Goal: Task Accomplishment & Management: Complete application form

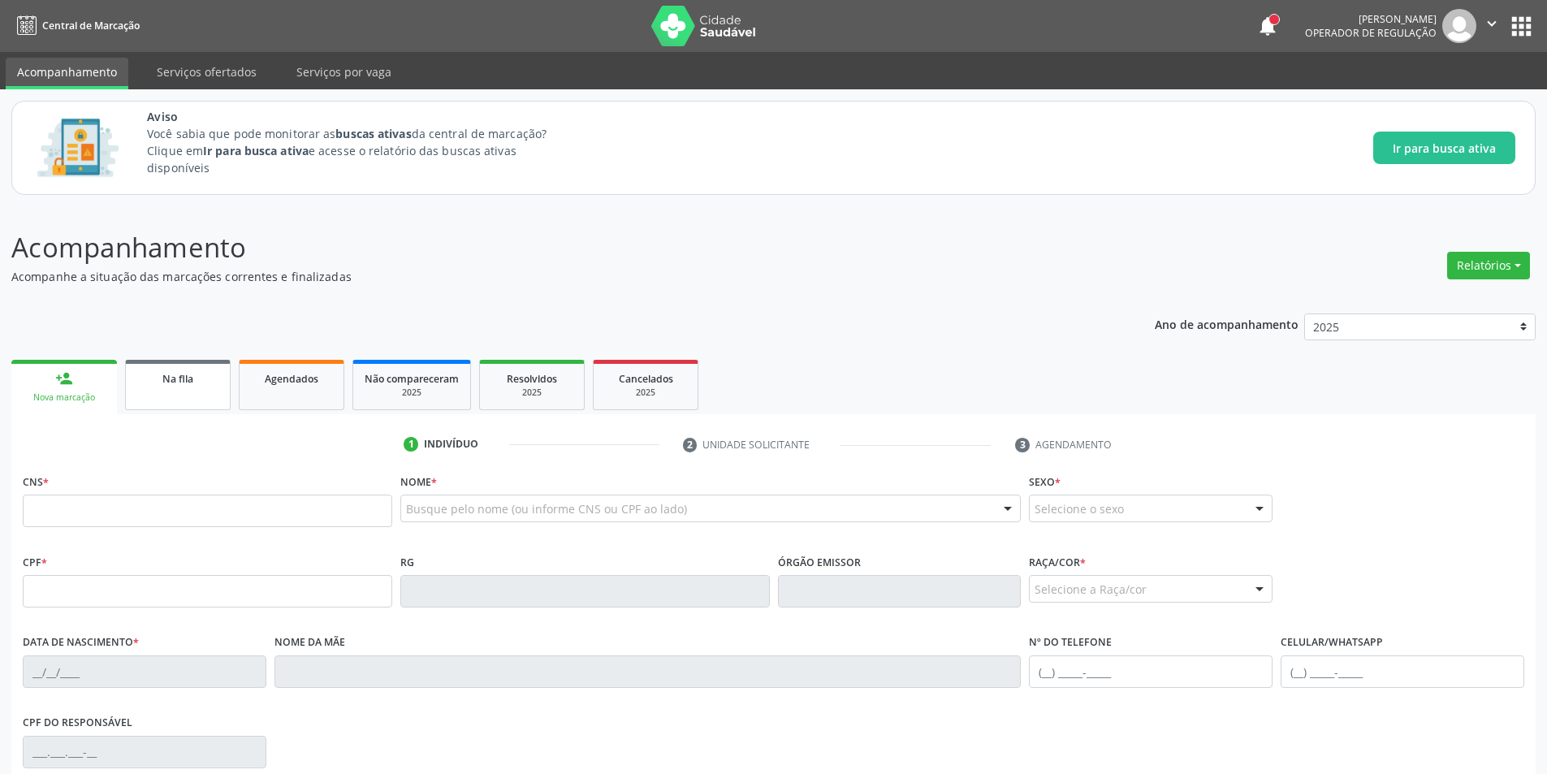
click at [205, 393] on link "Na fila" at bounding box center [178, 385] width 106 height 50
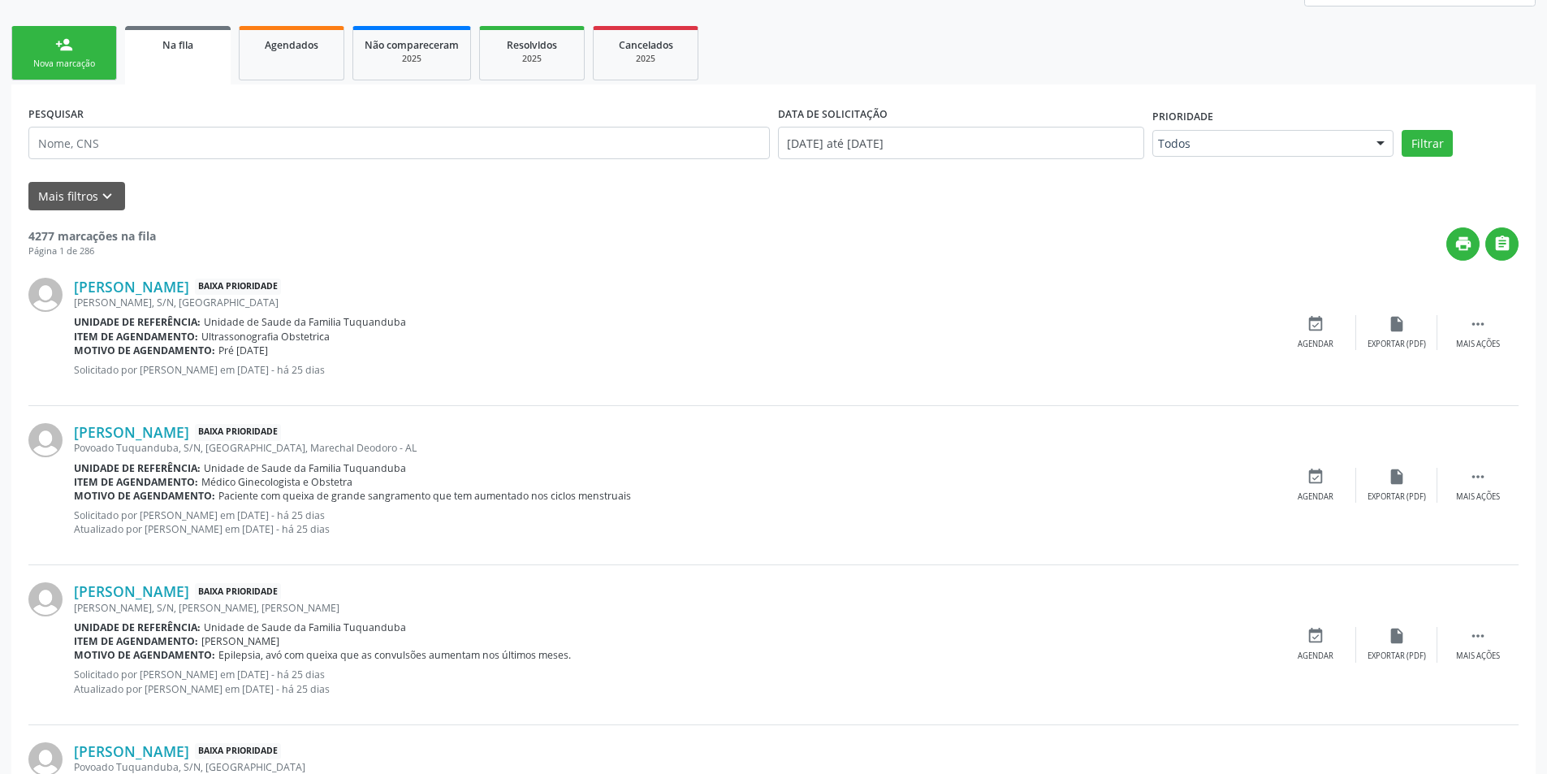
scroll to position [244, 0]
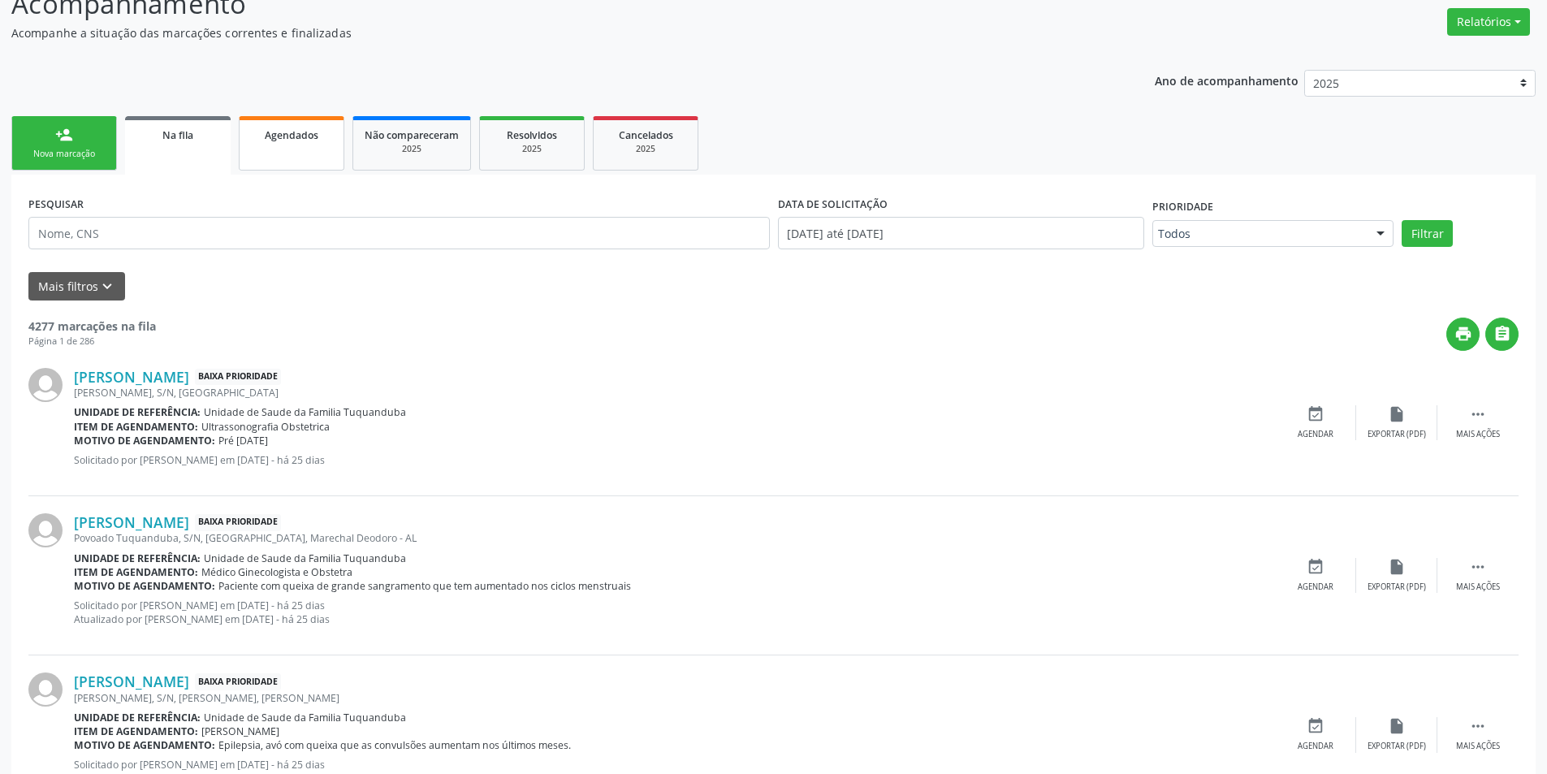
click at [335, 139] on link "Agendados" at bounding box center [292, 143] width 106 height 54
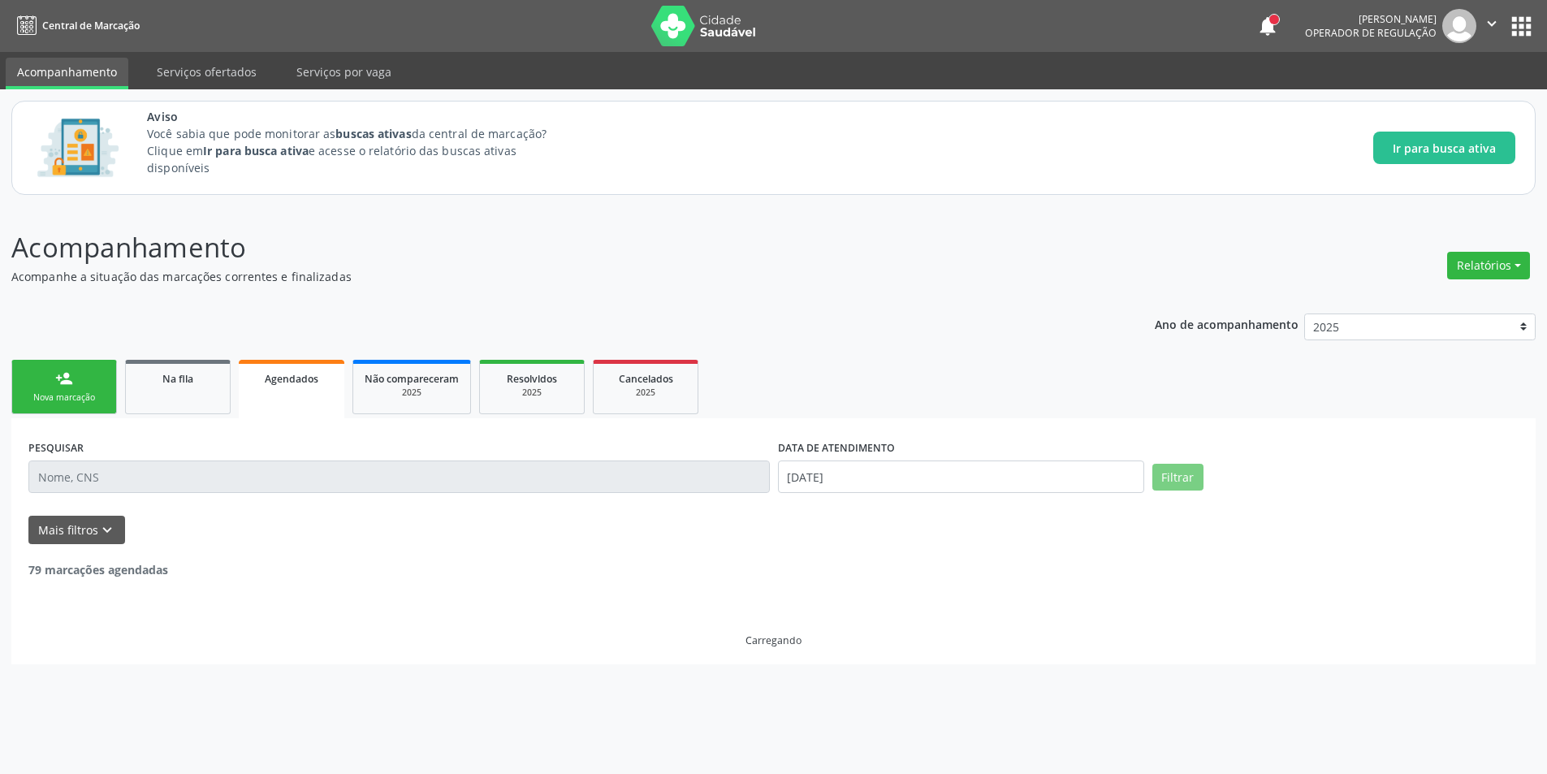
scroll to position [0, 0]
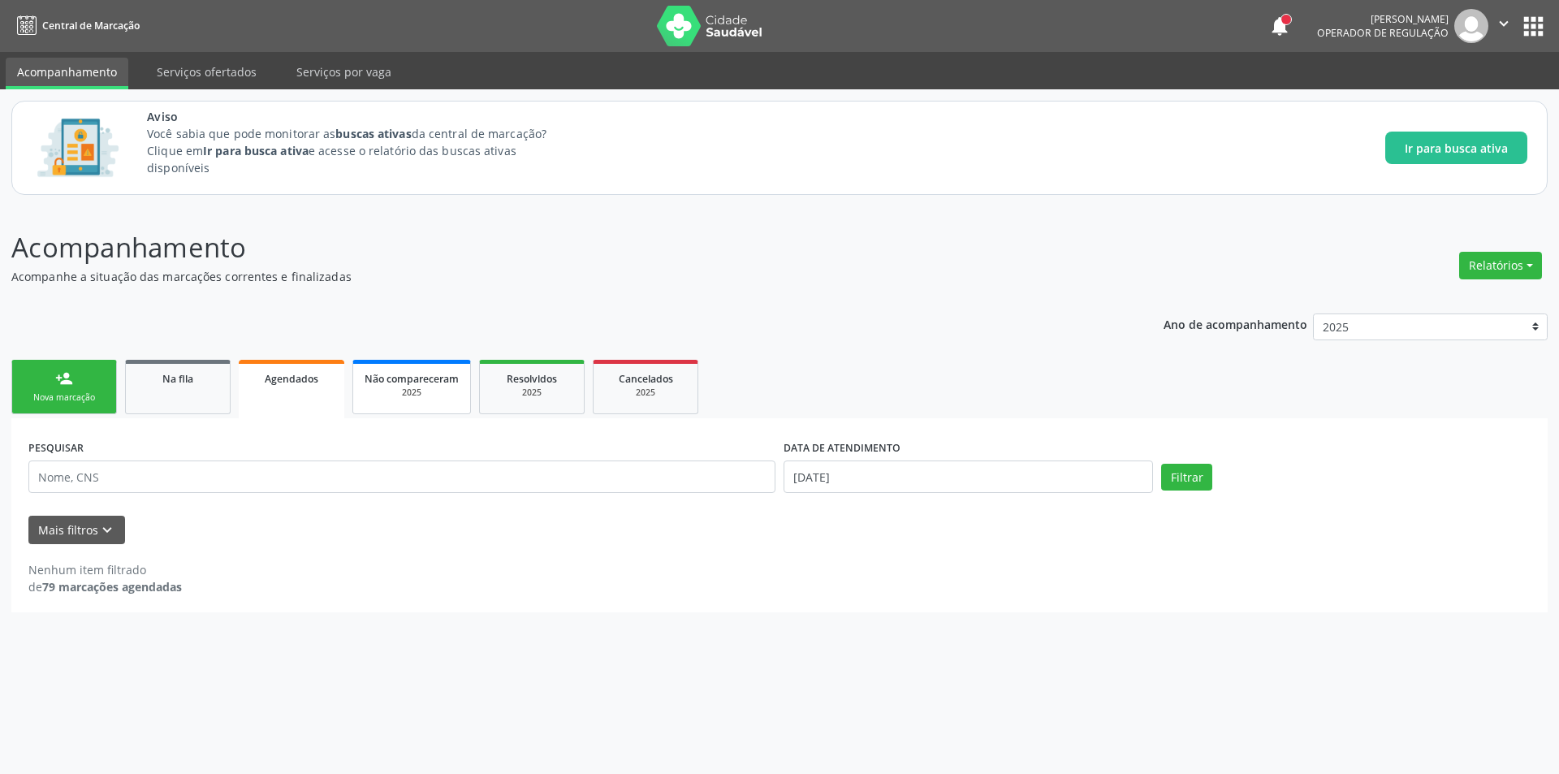
click at [421, 376] on span "Não compareceram" at bounding box center [412, 379] width 94 height 14
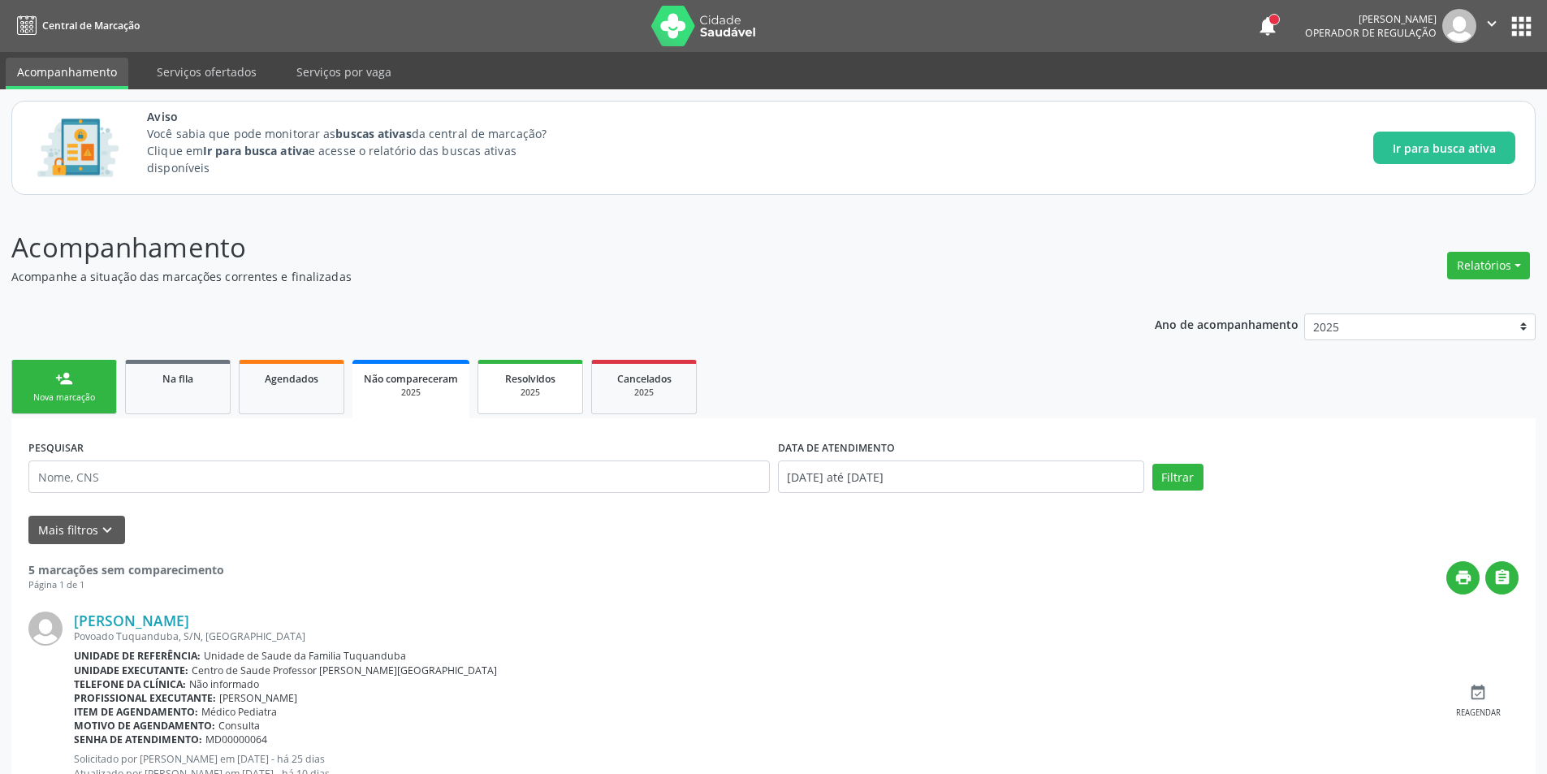
click at [551, 393] on div "2025" at bounding box center [530, 393] width 81 height 12
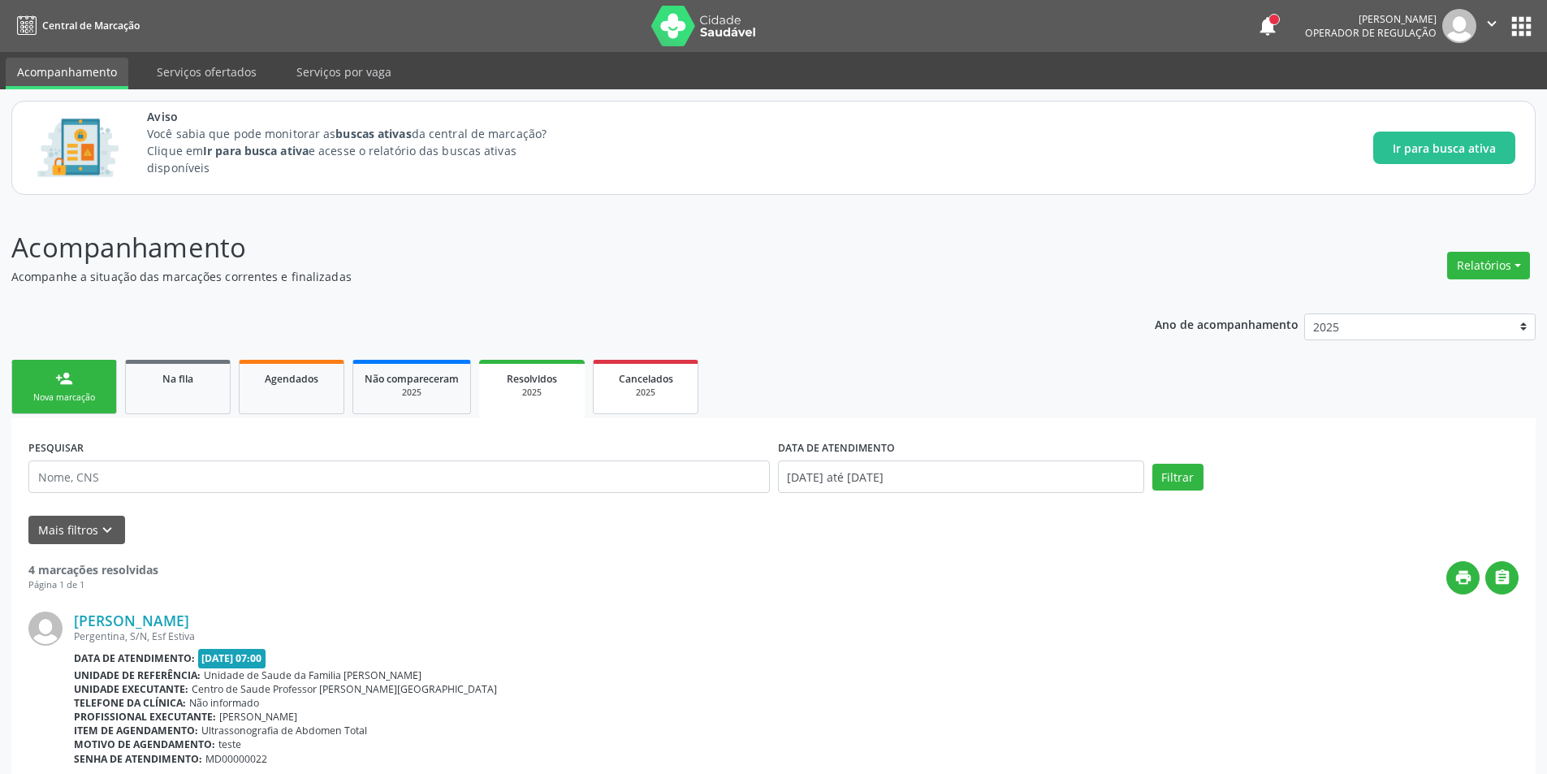
click at [661, 396] on div "2025" at bounding box center [645, 393] width 81 height 12
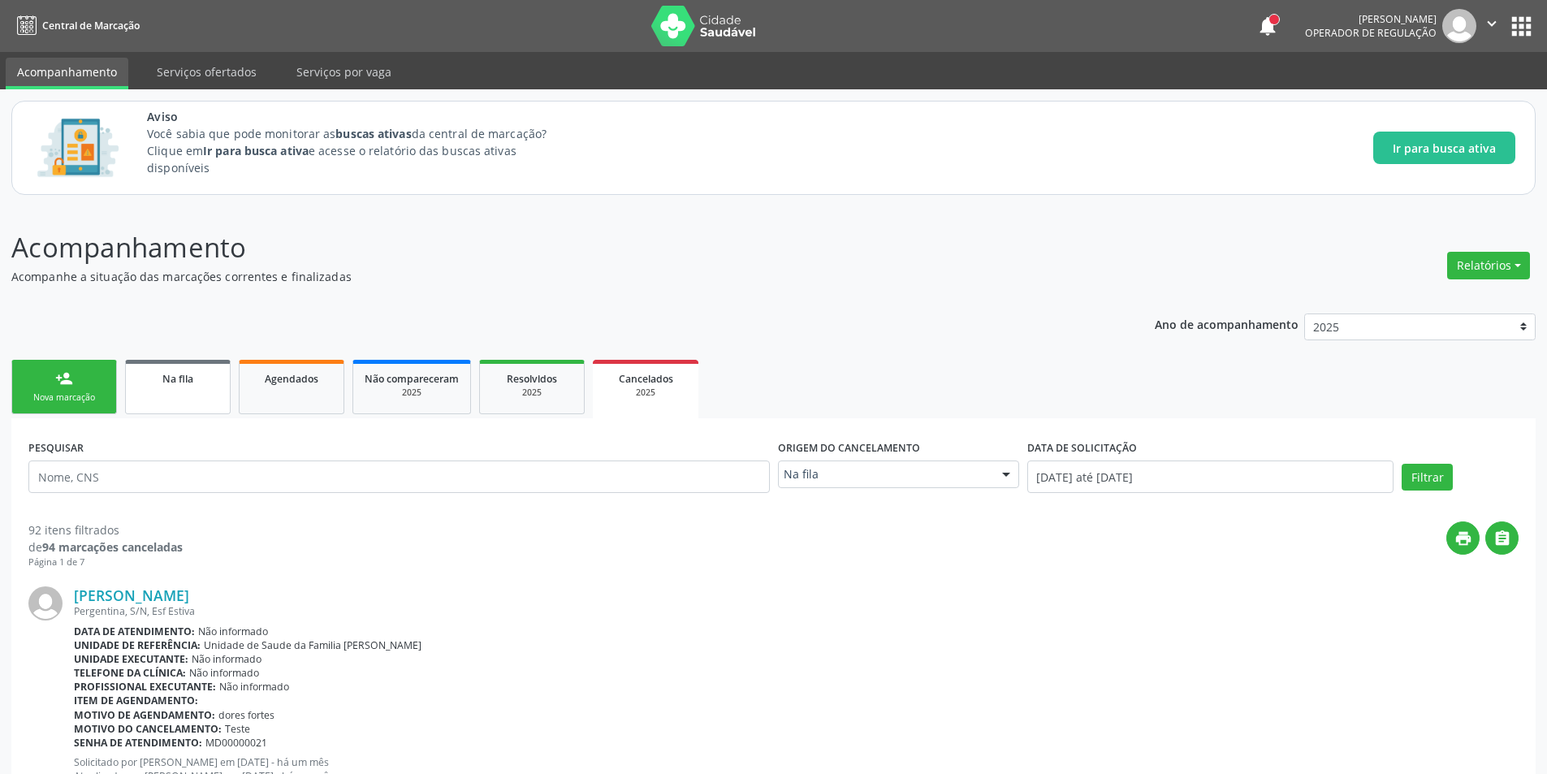
click at [176, 396] on link "Na fila" at bounding box center [178, 387] width 106 height 54
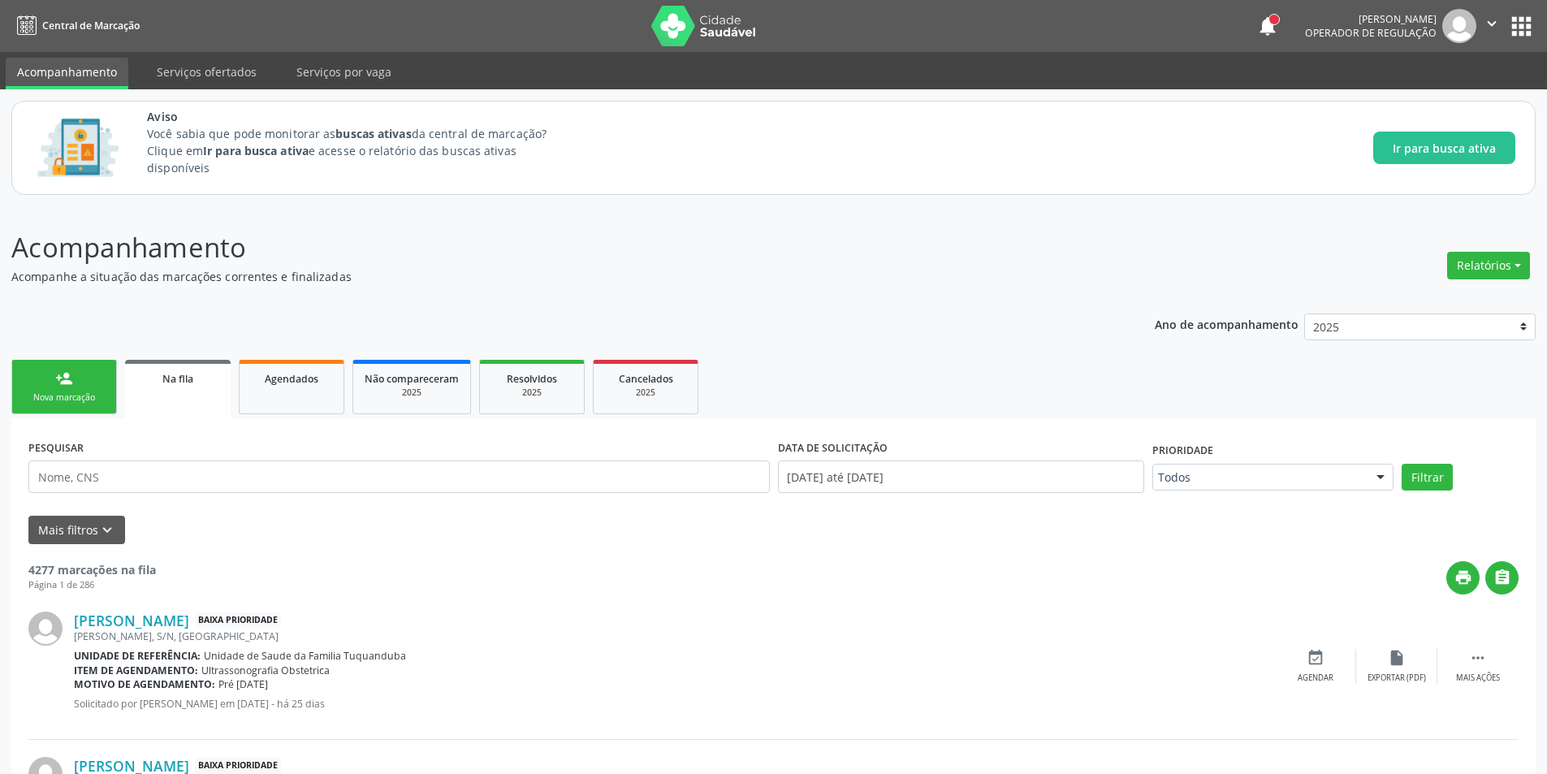
click at [67, 393] on div "Nova marcação" at bounding box center [64, 397] width 81 height 12
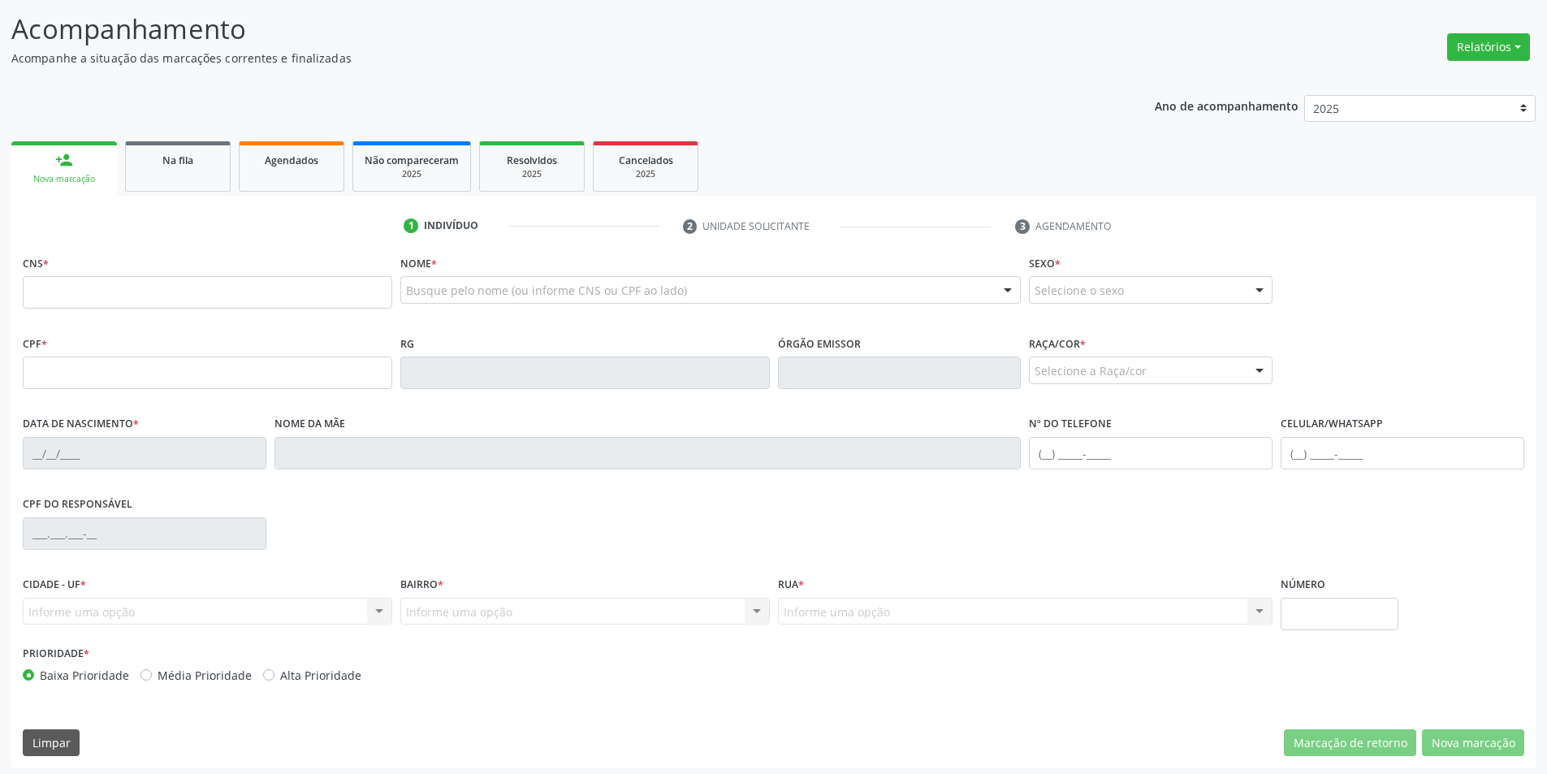
scroll to position [223, 0]
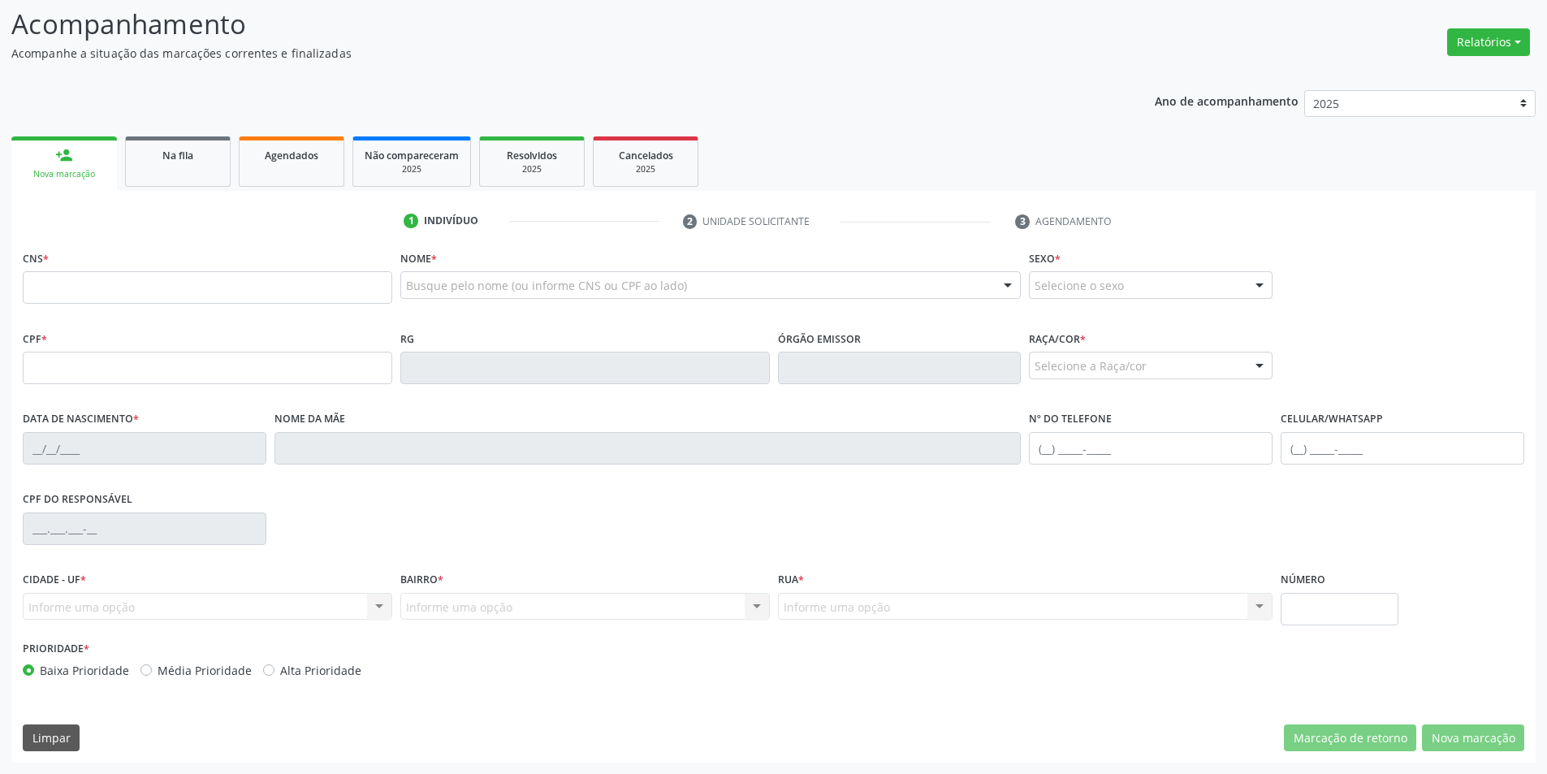
drag, startPoint x: 679, startPoint y: 224, endPoint x: 699, endPoint y: 224, distance: 20.3
click at [689, 224] on li "2 Unidade solicitante" at bounding box center [837, 222] width 333 height 28
drag, startPoint x: 681, startPoint y: 223, endPoint x: 698, endPoint y: 223, distance: 17.1
click at [685, 223] on li "2 Unidade solicitante" at bounding box center [837, 222] width 333 height 28
drag, startPoint x: 698, startPoint y: 223, endPoint x: 685, endPoint y: 224, distance: 12.3
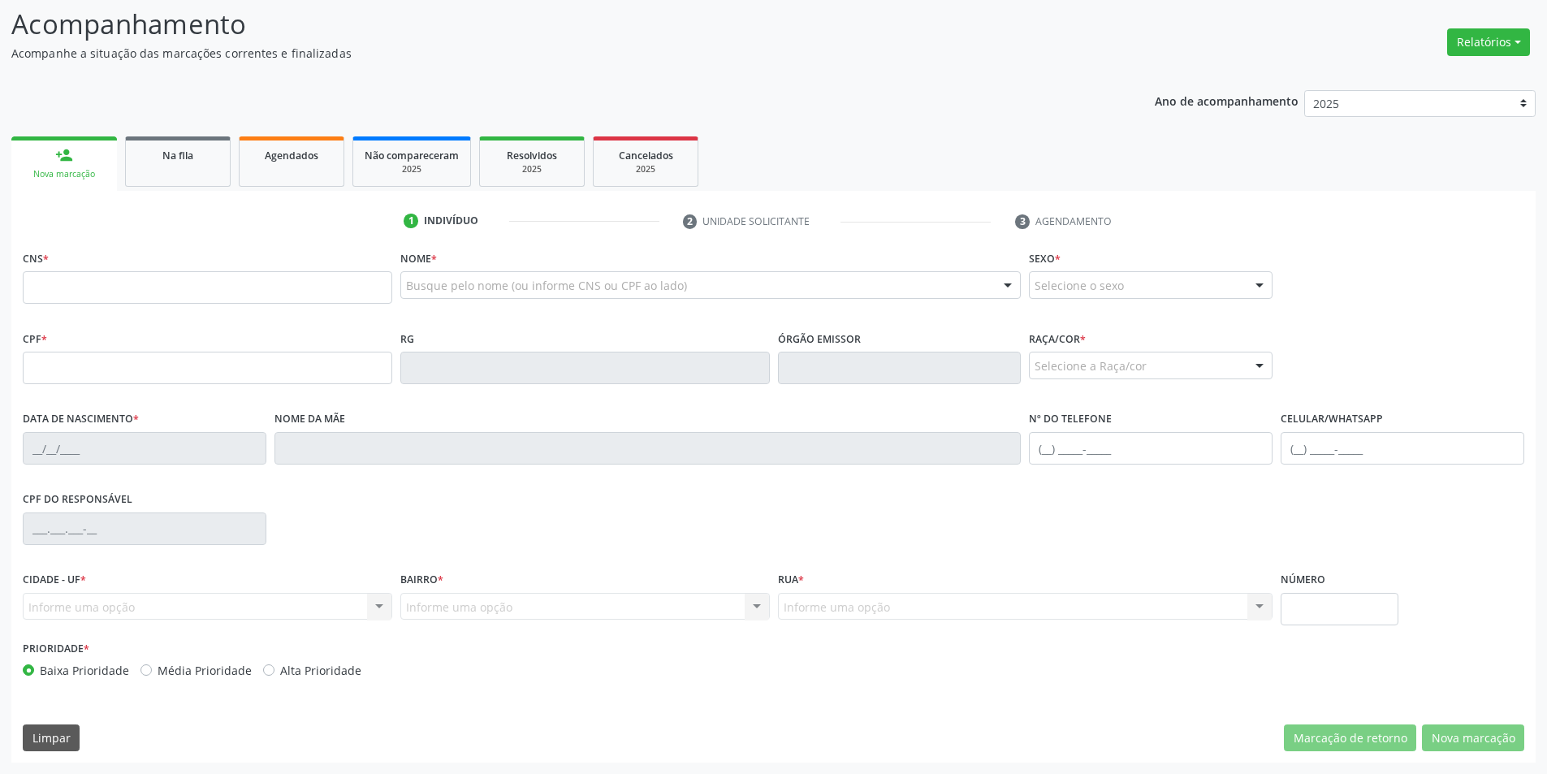
click at [694, 224] on li "2 Unidade solicitante" at bounding box center [837, 222] width 333 height 28
click at [688, 224] on li "2 Unidade solicitante" at bounding box center [837, 222] width 333 height 28
drag, startPoint x: 681, startPoint y: 420, endPoint x: 719, endPoint y: 405, distance: 40.9
click at [719, 405] on div "CNS * Nome * Busque pelo nome (ou informe CNS ou CPF ao lado) Nenhum resultado …" at bounding box center [774, 467] width 1502 height 443
click at [684, 300] on div "Busque pelo nome (ou informe CNS ou CPF ao lado) Nenhum resultado encontrado pa…" at bounding box center [710, 290] width 621 height 39
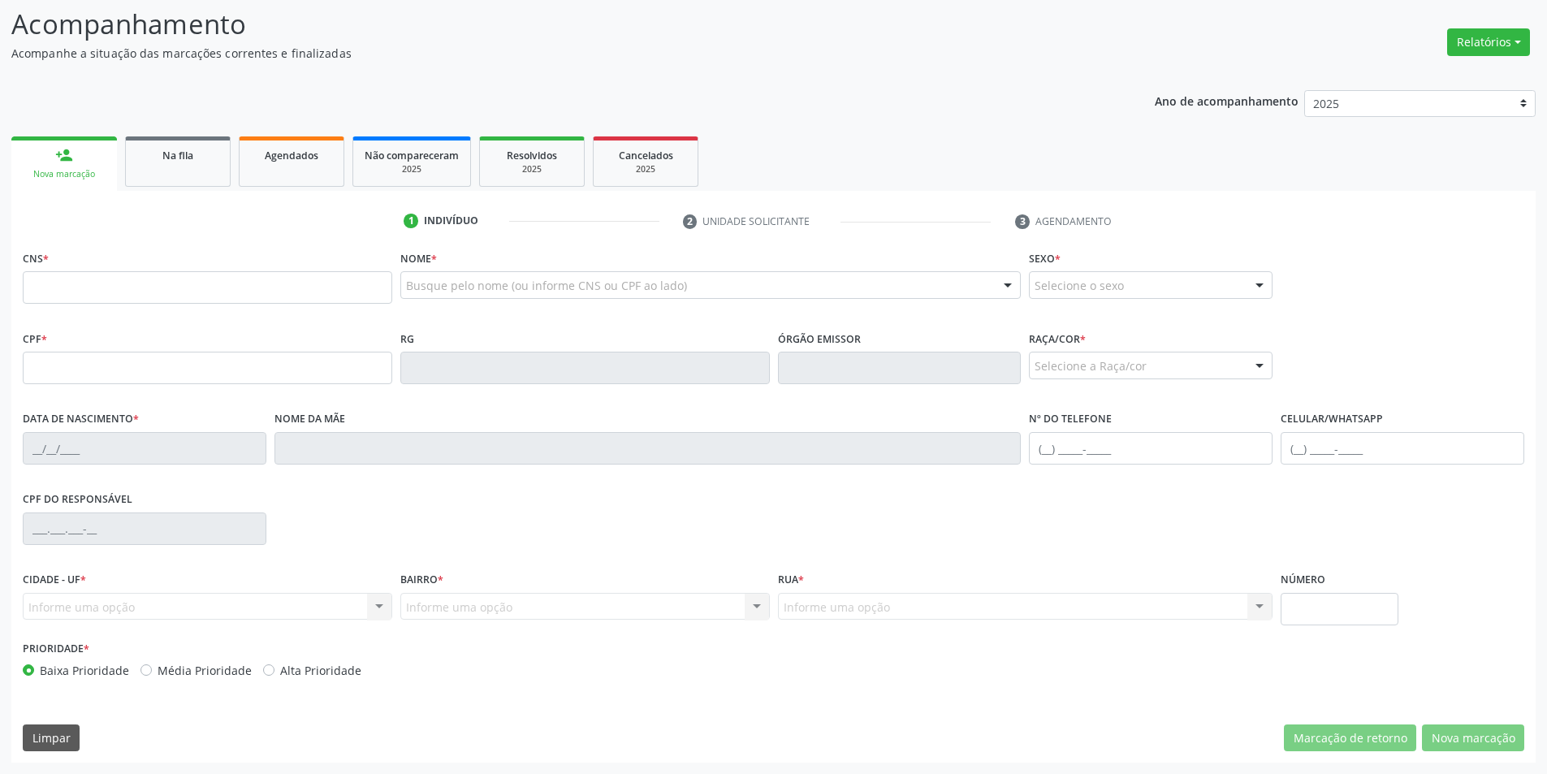
click at [689, 218] on li "2 Unidade solicitante" at bounding box center [837, 222] width 333 height 28
click at [218, 178] on link "Na fila" at bounding box center [178, 161] width 106 height 50
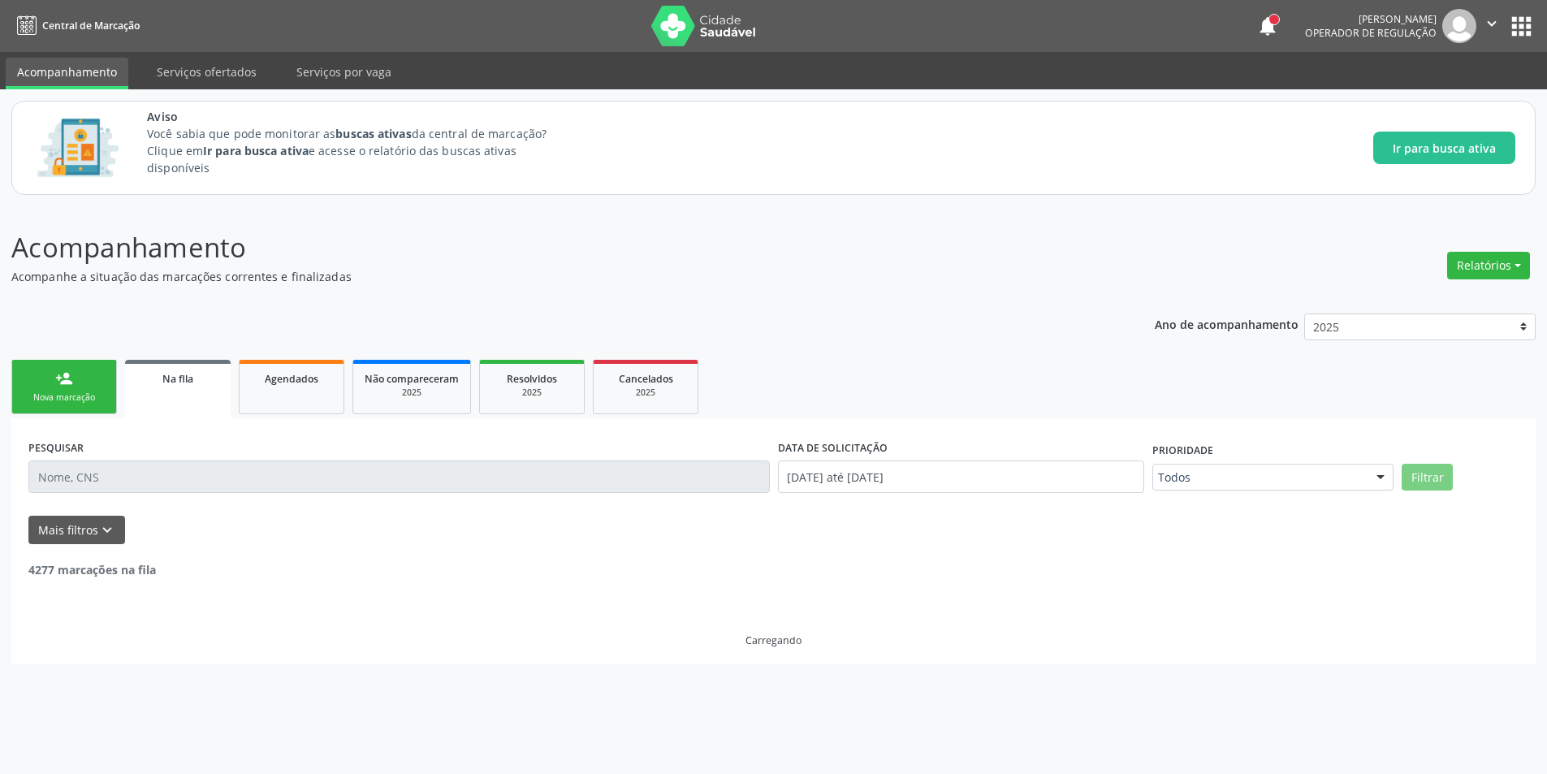
scroll to position [0, 0]
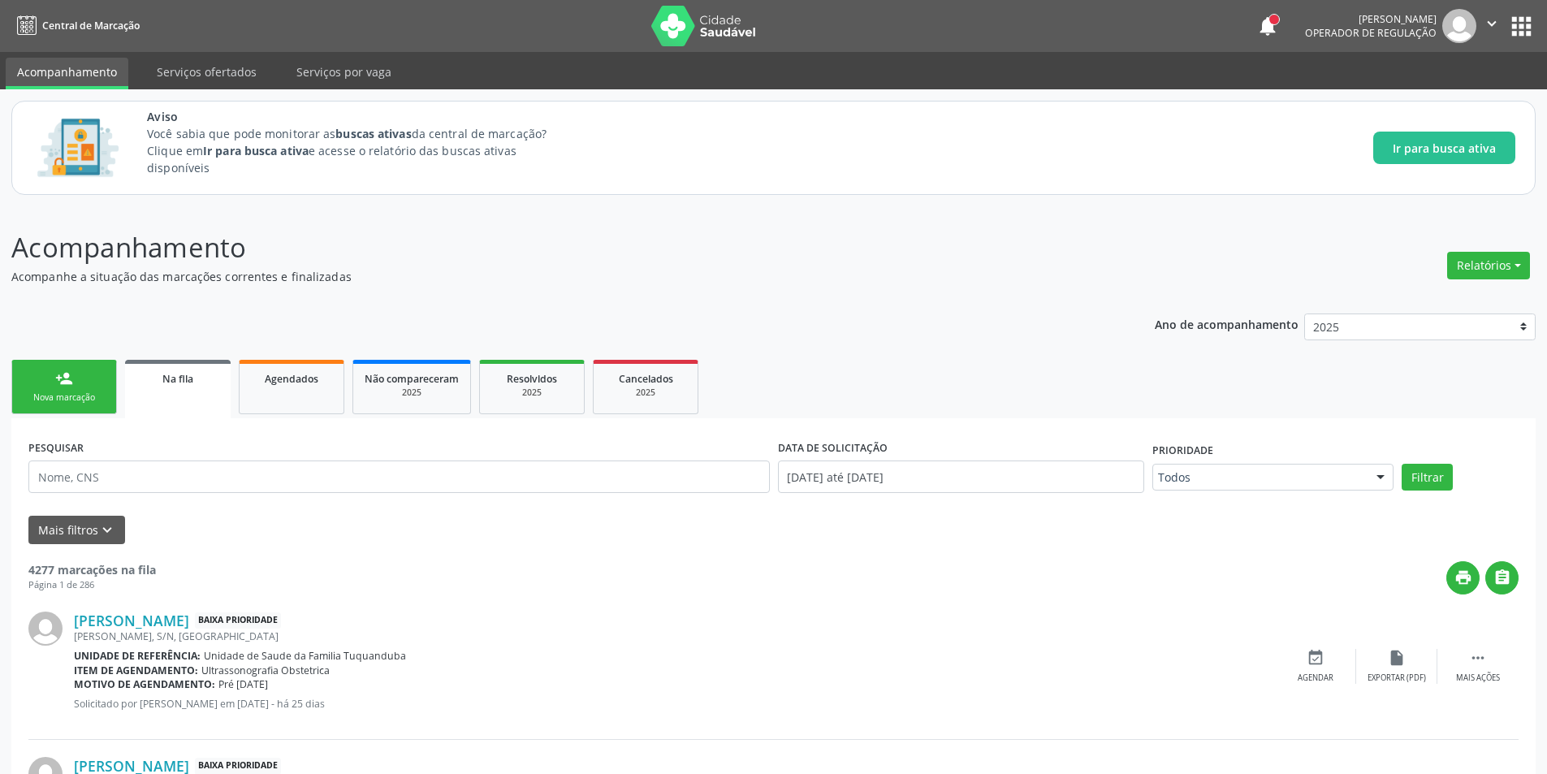
click at [71, 384] on div "person_add" at bounding box center [64, 379] width 18 height 18
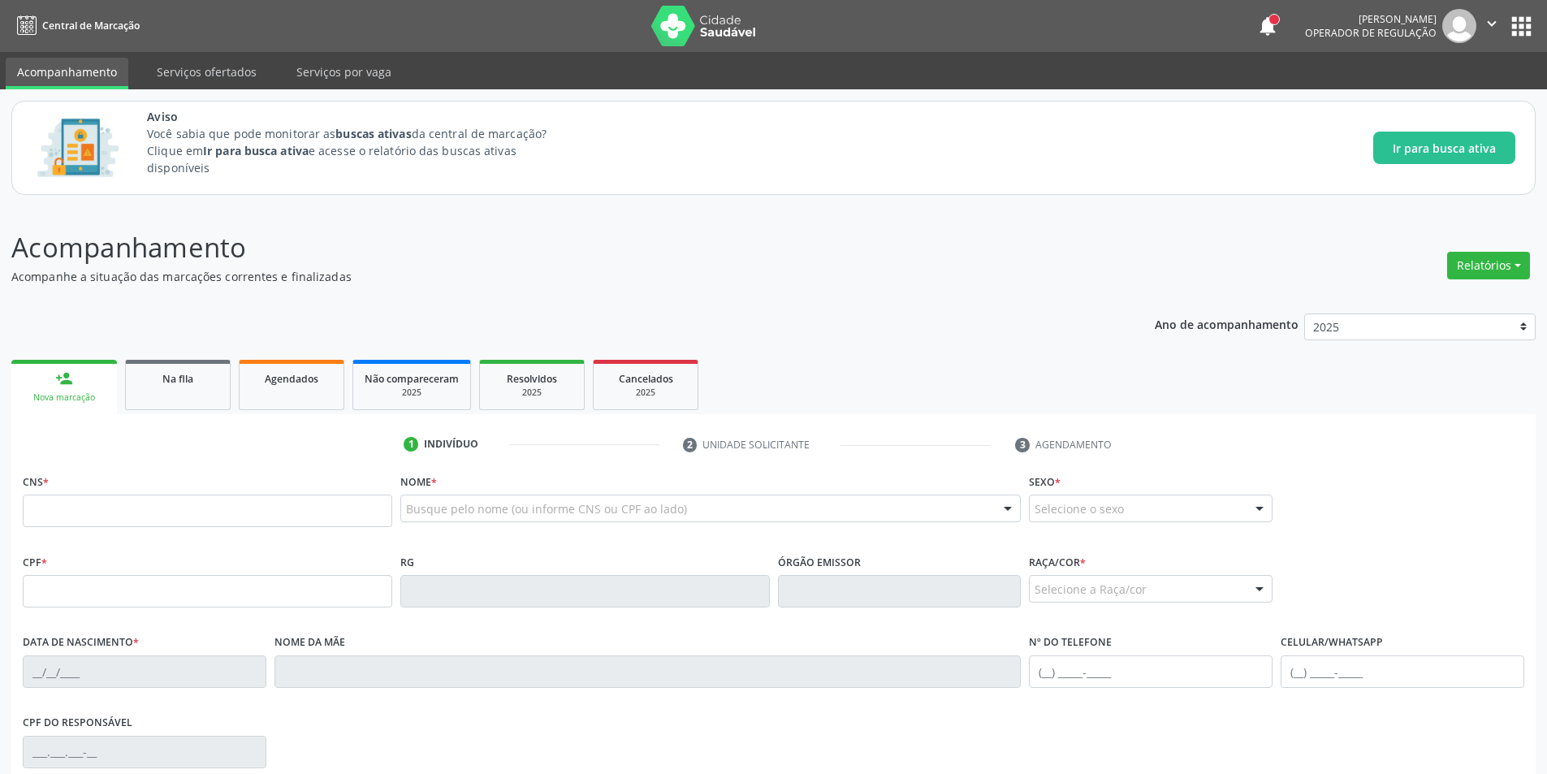
click at [688, 440] on li "2 Unidade solicitante" at bounding box center [837, 445] width 333 height 28
drag, startPoint x: 688, startPoint y: 440, endPoint x: 737, endPoint y: 451, distance: 50.7
click at [698, 443] on li "2 Unidade solicitante" at bounding box center [837, 445] width 333 height 28
click at [1034, 449] on li "3 Agendamento" at bounding box center [1079, 445] width 152 height 28
click at [191, 391] on link "Na fila" at bounding box center [178, 385] width 106 height 50
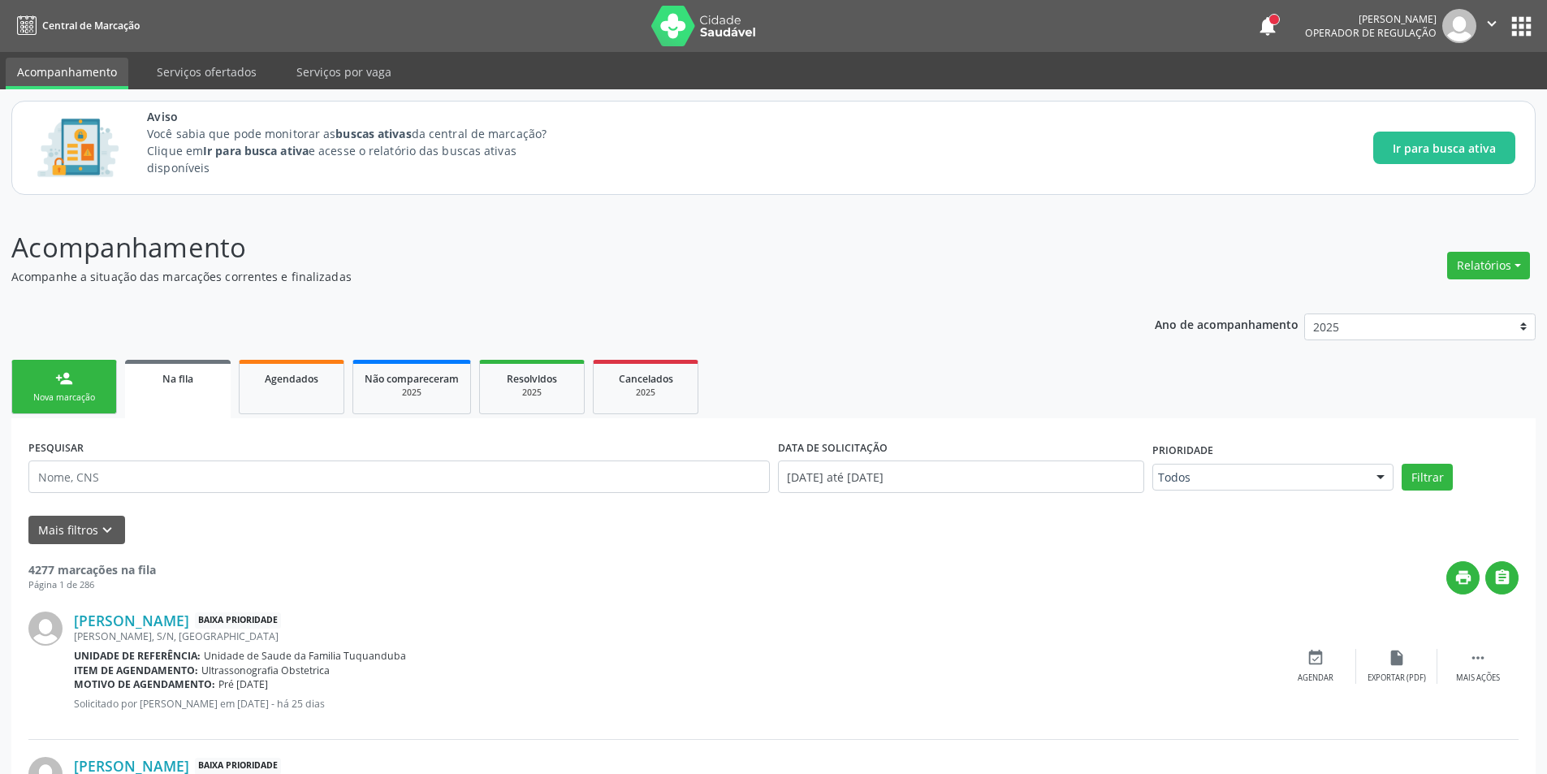
click at [196, 375] on div "Na fila" at bounding box center [177, 378] width 83 height 17
